Goal: Navigation & Orientation: Find specific page/section

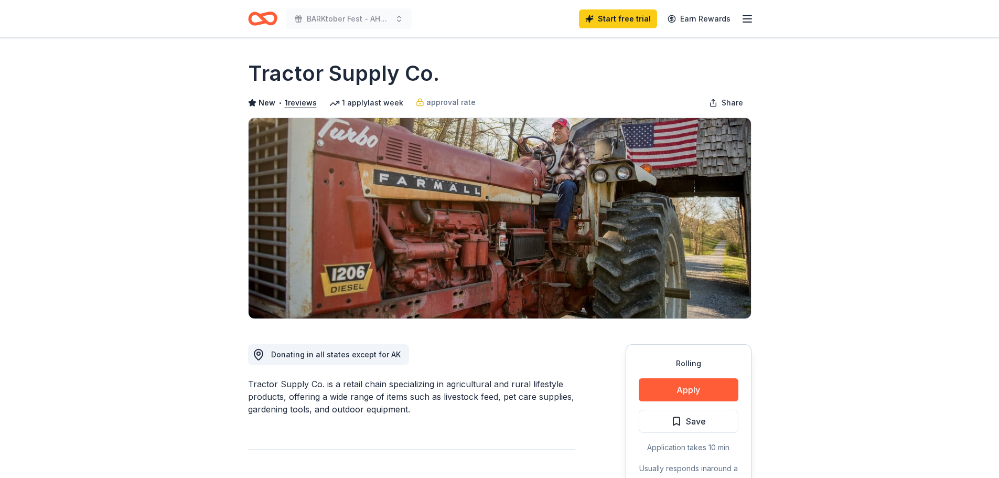
click at [743, 22] on line "button" at bounding box center [747, 22] width 8 height 0
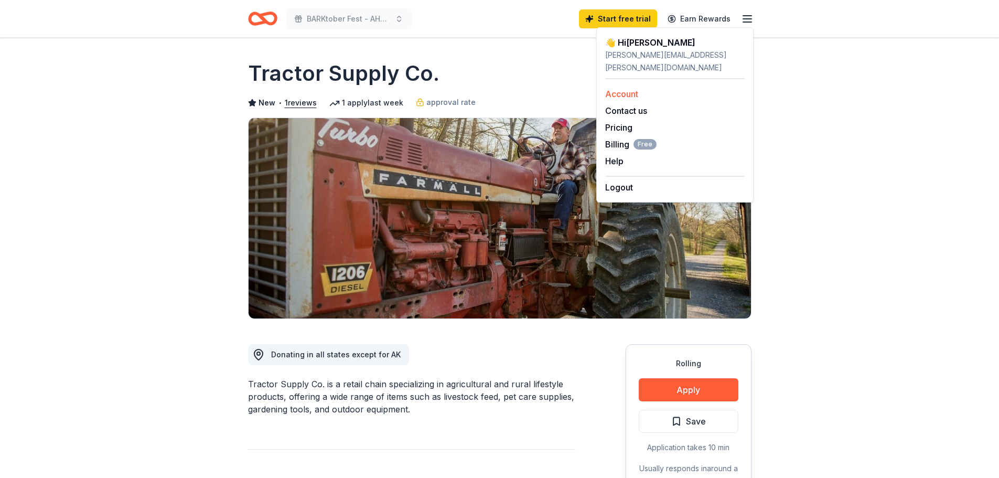
click at [625, 89] on link "Account" at bounding box center [621, 94] width 33 height 10
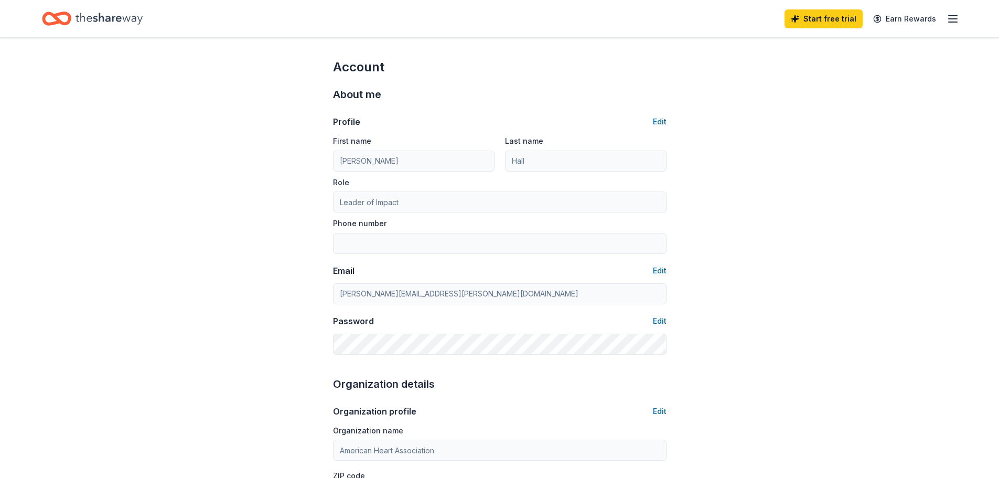
click at [953, 19] on line "button" at bounding box center [953, 19] width 8 height 0
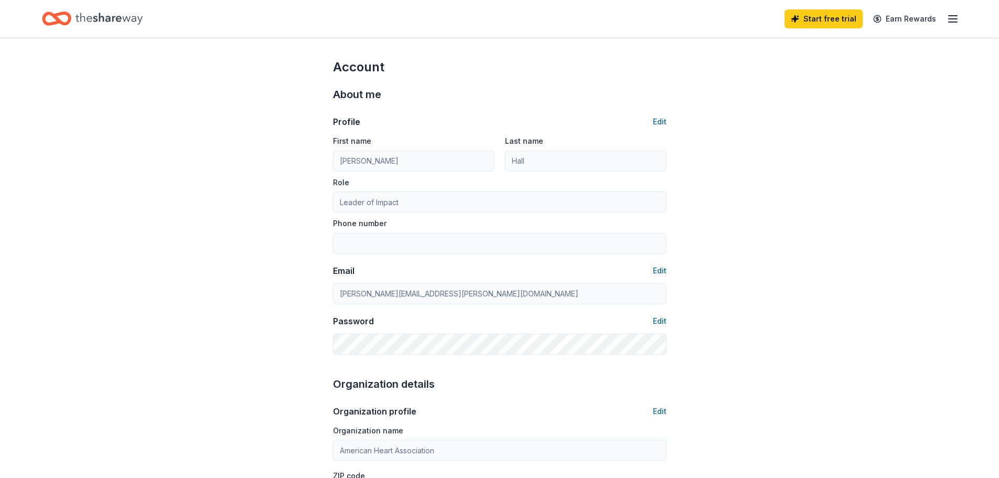
click at [108, 23] on icon "Home" at bounding box center [109, 19] width 67 height 22
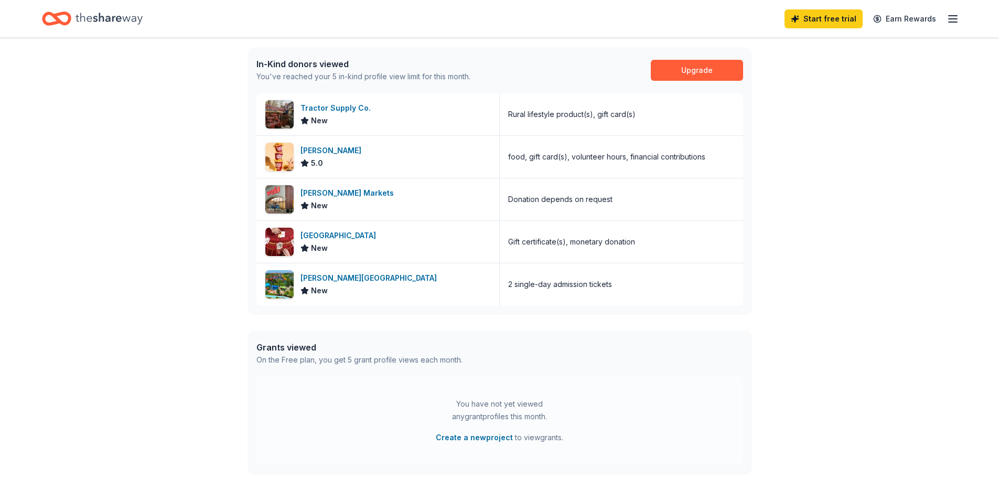
scroll to position [267, 0]
click at [378, 150] on div "[PERSON_NAME] 5.0" at bounding box center [378, 157] width 243 height 42
